Goal: Task Accomplishment & Management: Manage account settings

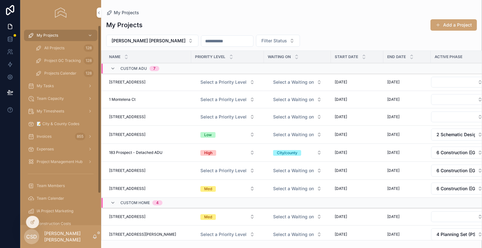
click at [56, 47] on span "All Projects" at bounding box center [54, 47] width 20 height 5
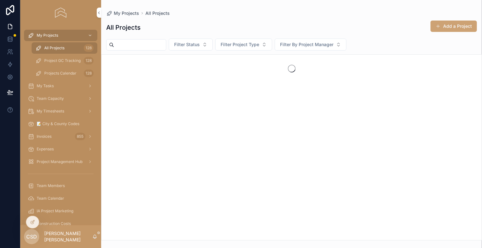
click at [133, 47] on input "scrollable content" at bounding box center [140, 44] width 52 height 9
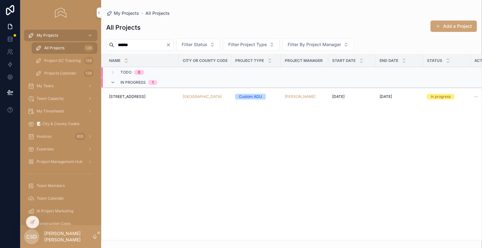
type input "******"
click at [121, 96] on span "[STREET_ADDRESS]" at bounding box center [127, 96] width 36 height 5
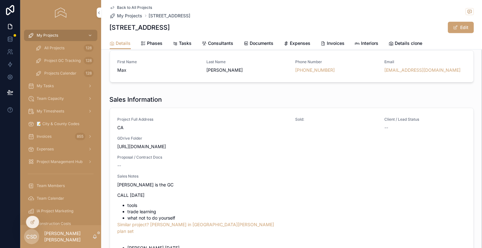
scroll to position [25, 0]
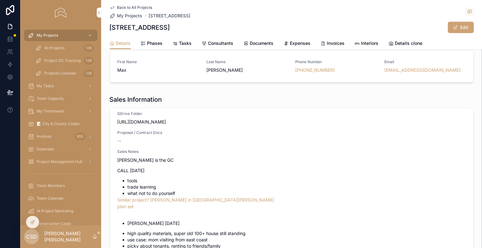
click at [219, 44] on span "Consultants" at bounding box center [220, 43] width 25 height 6
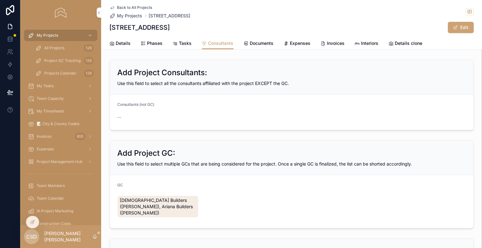
click at [125, 100] on form "Consultants (not GC) --" at bounding box center [291, 111] width 363 height 35
click at [146, 74] on h2 "Add Project Consultants:" at bounding box center [162, 73] width 90 height 10
click at [123, 114] on div "--" at bounding box center [158, 117] width 83 height 6
click at [117, 119] on span "--" at bounding box center [119, 117] width 4 height 6
click at [126, 104] on span "Consultants (not GC)" at bounding box center [135, 104] width 37 height 5
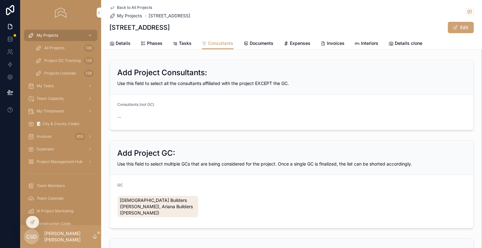
click at [221, 102] on form "Consultants (not GC) --" at bounding box center [291, 111] width 363 height 35
click at [170, 95] on form "Consultants (not GC) --" at bounding box center [291, 111] width 363 height 35
click at [458, 26] on button "Edit" at bounding box center [461, 27] width 26 height 11
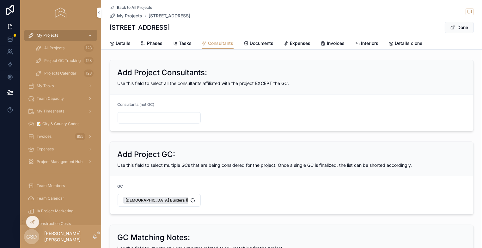
click at [152, 118] on input "scrollable content" at bounding box center [159, 117] width 83 height 9
type input "**"
click at [152, 118] on input "**" at bounding box center [159, 117] width 83 height 9
drag, startPoint x: 136, startPoint y: 117, endPoint x: 111, endPoint y: 117, distance: 25.3
click at [111, 117] on form "Consultants (not GC) **" at bounding box center [291, 112] width 363 height 37
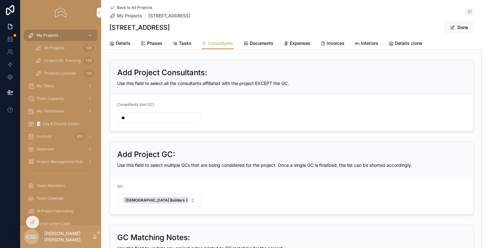
type input "*"
click at [119, 40] on span "Details" at bounding box center [123, 43] width 15 height 6
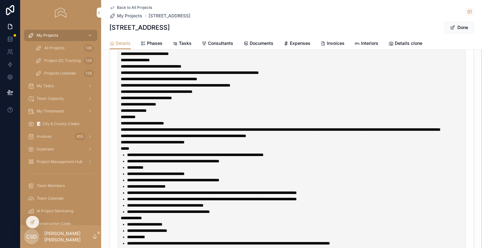
scroll to position [221, 0]
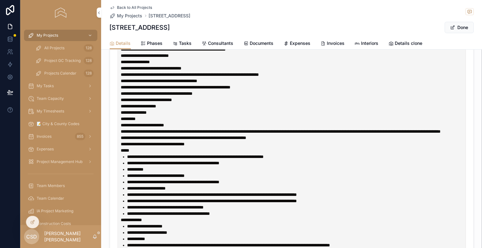
click at [148, 42] on span "Phases" at bounding box center [154, 43] width 15 height 6
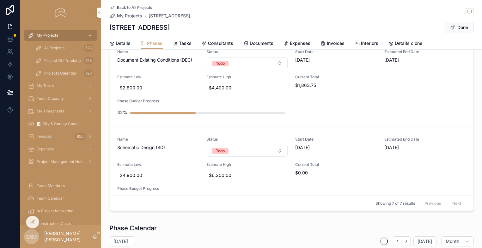
scroll to position [95, 0]
